Goal: Task Accomplishment & Management: Use online tool/utility

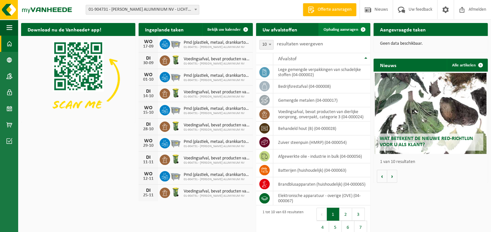
click at [342, 28] on span "Ophaling aanvragen" at bounding box center [341, 30] width 35 height 4
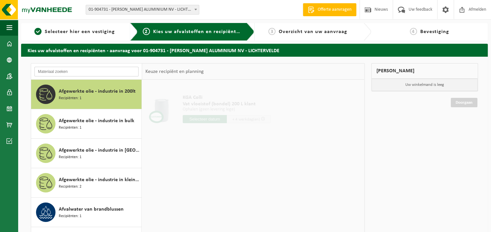
click at [80, 68] on input "text" at bounding box center [86, 72] width 104 height 10
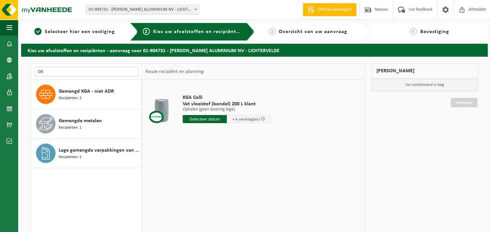
type input "G"
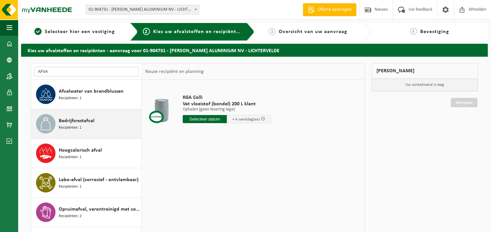
type input "AFVAL"
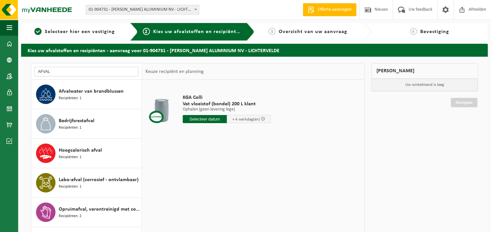
drag, startPoint x: 99, startPoint y: 73, endPoint x: -79, endPoint y: 70, distance: 177.5
click at [0, 70] on html "Vestiging: 01-904731 - REMI CLAEYS ALUMINIUM NV - LICHTERVELDE 01-904731 - REMI…" at bounding box center [245, 116] width 491 height 232
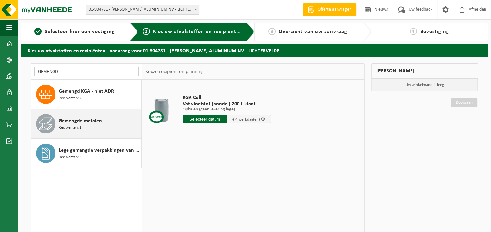
type input "GEMENGD"
click at [69, 121] on span "Gemengde metalen" at bounding box center [80, 121] width 43 height 8
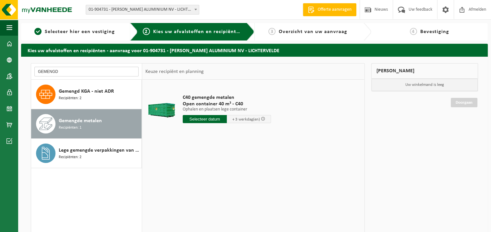
drag, startPoint x: 99, startPoint y: 71, endPoint x: -74, endPoint y: 71, distance: 173.3
click at [0, 71] on html "Vestiging: 01-904731 - REMI CLAEYS ALUMINIUM NV - LICHTERVELDE 01-904731 - REMI…" at bounding box center [245, 116] width 491 height 232
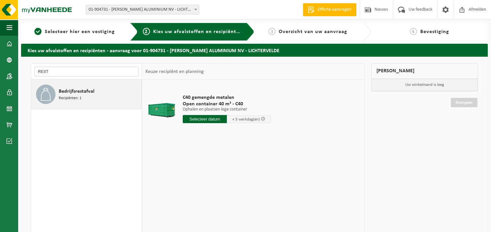
type input "REST"
click at [89, 94] on span "Bedrijfsrestafval" at bounding box center [77, 92] width 36 height 8
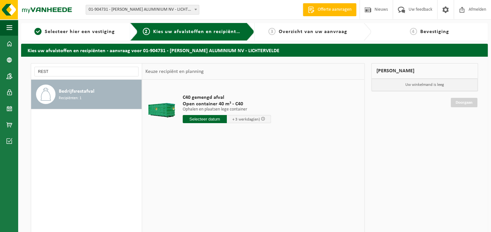
click at [207, 121] on input "text" at bounding box center [205, 119] width 44 height 8
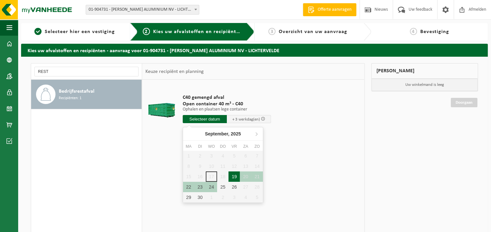
click at [233, 175] on div "19" at bounding box center [233, 177] width 11 height 10
type input "Van 2025-09-19"
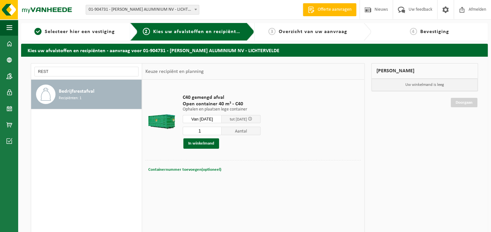
click at [199, 168] on span "Containernummer toevoegen(optioneel)" at bounding box center [184, 170] width 73 height 4
type input "c"
type input "C40-2156"
click at [206, 138] on div "1 Aantal In winkelmand" at bounding box center [222, 138] width 78 height 22
click at [209, 140] on button "In winkelmand" at bounding box center [201, 144] width 36 height 10
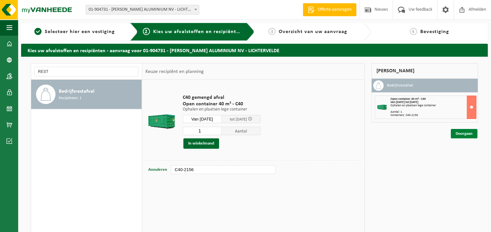
click at [469, 131] on link "Doorgaan" at bounding box center [464, 133] width 27 height 9
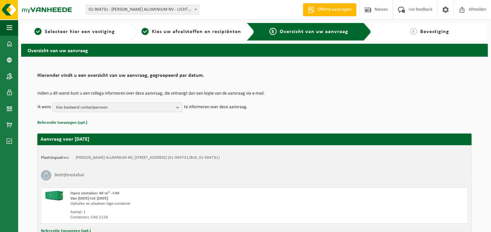
click at [168, 108] on span "Kies bestaand contactpersoon" at bounding box center [114, 108] width 117 height 10
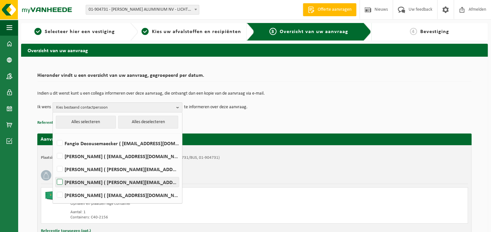
click at [75, 180] on label "EDDY VERMEERSCH ( eddy.vermeersch@vanheede.com )" at bounding box center [116, 182] width 123 height 10
click at [55, 174] on input "EDDY VERMEERSCH ( eddy.vermeersch@vanheede.com )" at bounding box center [54, 174] width 0 height 0
checkbox input "true"
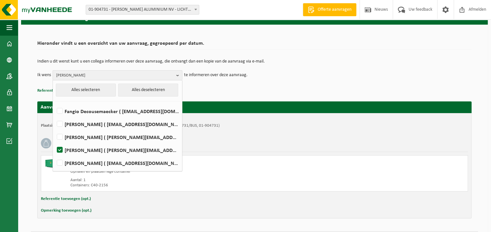
scroll to position [51, 0]
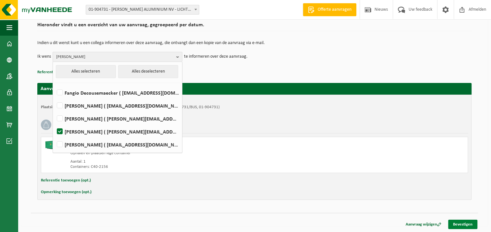
click at [466, 226] on link "Bevestigen" at bounding box center [462, 224] width 29 height 9
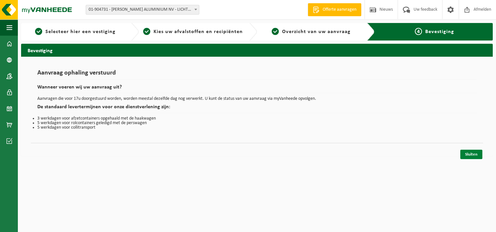
click at [474, 154] on link "Sluiten" at bounding box center [471, 154] width 22 height 9
